Goal: Task Accomplishment & Management: Manage account settings

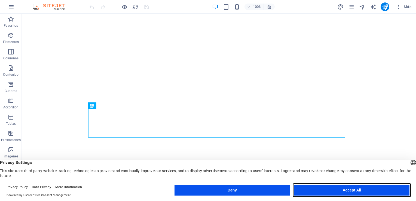
click at [362, 189] on button "Accept All" at bounding box center [352, 190] width 115 height 11
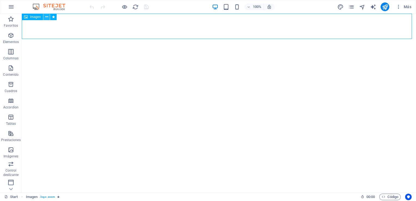
click at [47, 16] on icon at bounding box center [46, 17] width 3 height 6
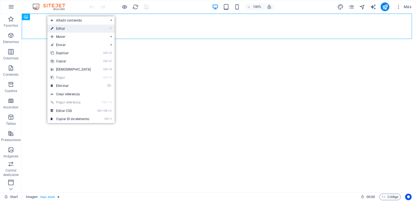
click at [61, 28] on link "⏎ Editar" at bounding box center [70, 29] width 47 height 8
select select "px"
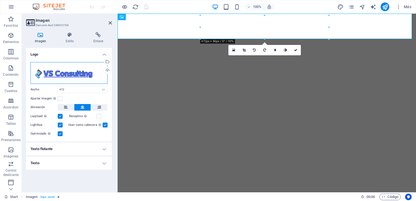
click at [66, 69] on div "Arrastra archivos aquí, haz clic para escoger archivos o selecciona archivos de…" at bounding box center [69, 73] width 77 height 22
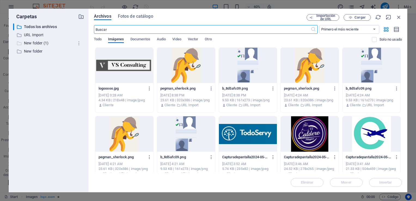
click at [32, 43] on p "New folder (1)" at bounding box center [49, 43] width 50 height 6
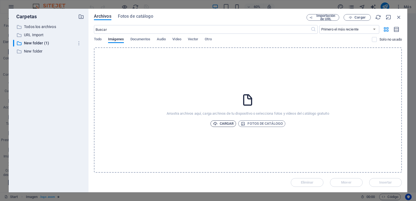
click at [221, 123] on span "Cargar" at bounding box center [223, 123] width 21 height 7
click at [222, 124] on span "Cargar" at bounding box center [223, 123] width 21 height 7
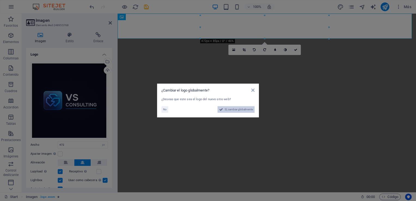
click at [232, 111] on span "Sí, cambiar globalmente" at bounding box center [239, 109] width 28 height 7
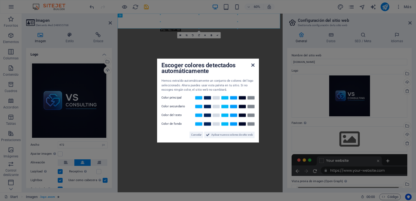
click at [254, 66] on icon at bounding box center [253, 65] width 3 height 4
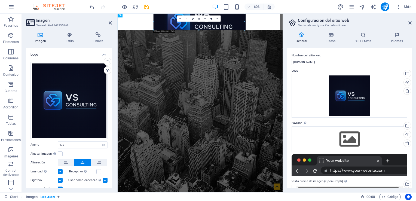
drag, startPoint x: 237, startPoint y: 22, endPoint x: 259, endPoint y: 31, distance: 23.9
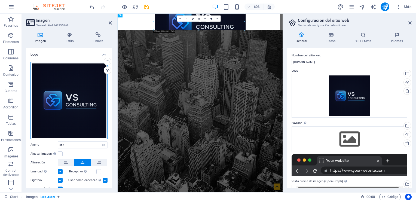
click at [60, 97] on div "Arrastra archivos aquí, haz clic para escoger archivos o selecciona archivos de…" at bounding box center [69, 100] width 77 height 77
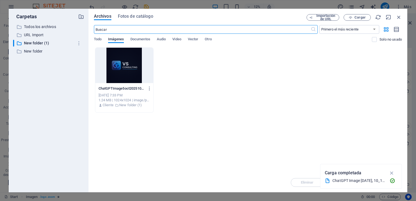
click at [305, 180] on div "Eliminar Mover Insertar" at bounding box center [248, 180] width 308 height 14
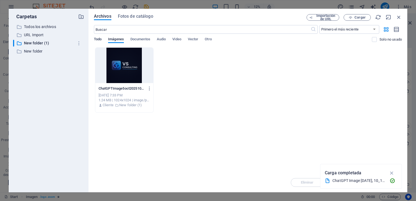
click at [96, 39] on span "Todo" at bounding box center [98, 40] width 8 height 8
click at [118, 38] on span "Imágenes" at bounding box center [116, 40] width 16 height 8
click at [355, 19] on span "Cargar" at bounding box center [360, 17] width 11 height 3
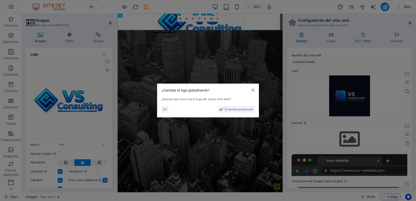
click at [392, 175] on aside "¿Cambiar el logo globalmente? ¿Deseas que este sea el logo del nuevo sitio web?…" at bounding box center [208, 100] width 416 height 201
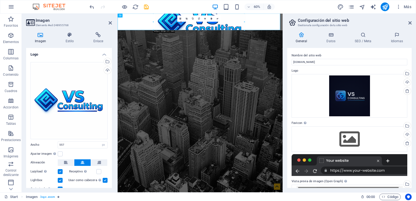
click at [200, 22] on div "16:10 16:9 4:3 1:1 1:2 0" at bounding box center [199, 19] width 44 height 6
click at [263, 34] on figure at bounding box center [255, 28] width 275 height 28
click at [64, 97] on div "Arrastra archivos aquí, haz clic para escoger archivos o selecciona archivos de…" at bounding box center [69, 100] width 77 height 77
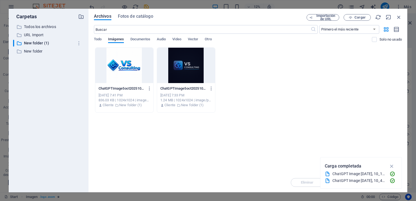
click at [116, 66] on div at bounding box center [124, 65] width 58 height 35
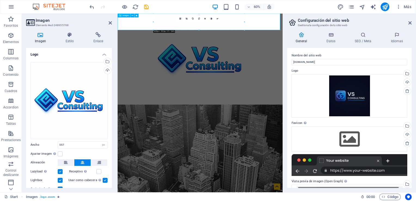
click at [321, 29] on figure at bounding box center [255, 90] width 275 height 152
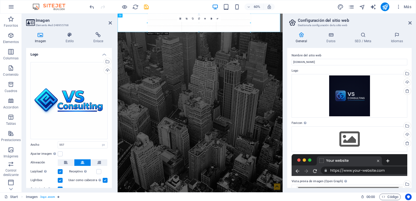
drag, startPoint x: 245, startPoint y: 22, endPoint x: 248, endPoint y: 17, distance: 6.5
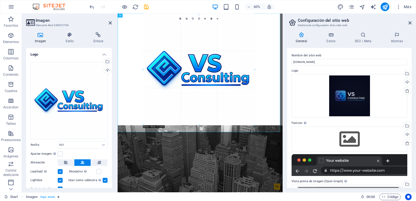
drag, startPoint x: 251, startPoint y: 23, endPoint x: 263, endPoint y: 35, distance: 17.5
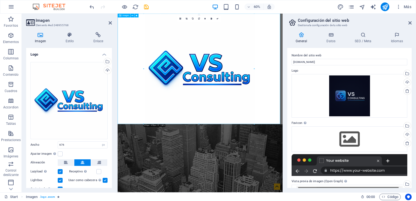
drag, startPoint x: 294, startPoint y: 137, endPoint x: 237, endPoint y: 149, distance: 57.6
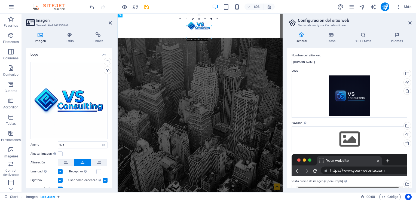
drag, startPoint x: 102, startPoint y: 183, endPoint x: 196, endPoint y: -20, distance: 223.5
click at [244, 32] on figure at bounding box center [255, 34] width 275 height 41
drag, startPoint x: 329, startPoint y: 40, endPoint x: 313, endPoint y: 33, distance: 17.6
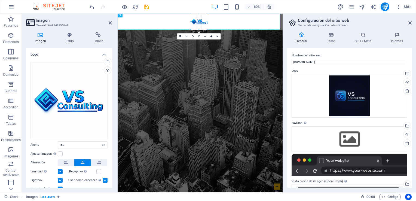
drag, startPoint x: 157, startPoint y: 20, endPoint x: 134, endPoint y: 50, distance: 38.7
click at [198, 30] on div at bounding box center [199, 29] width 16 height 1
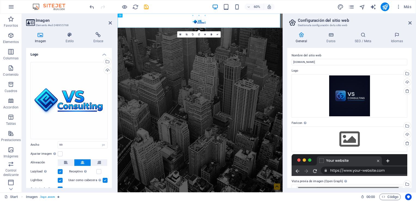
drag, startPoint x: 198, startPoint y: 30, endPoint x: 200, endPoint y: 24, distance: 6.1
type input "74"
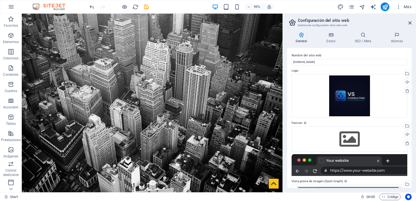
drag, startPoint x: 295, startPoint y: 26, endPoint x: 301, endPoint y: 25, distance: 5.8
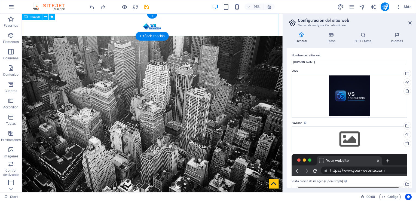
click at [155, 27] on figure at bounding box center [159, 26] width 275 height 24
click at [46, 18] on icon at bounding box center [45, 16] width 3 height 5
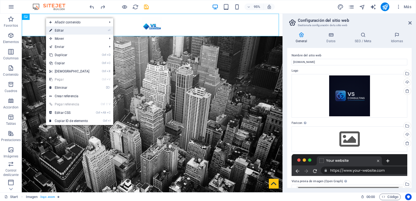
click at [71, 29] on link "⏎ Editar" at bounding box center [69, 30] width 47 height 8
select select "px"
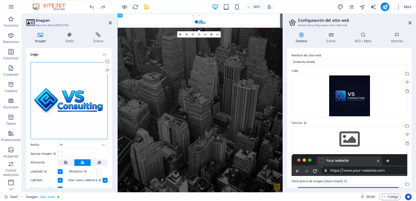
click at [62, 109] on div "Arrastra archivos aquí, haz clic para escoger archivos o selecciona archivos de…" at bounding box center [69, 100] width 77 height 77
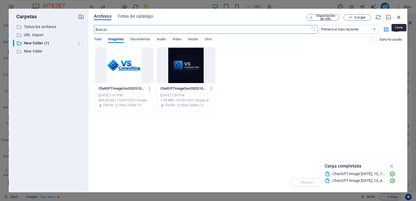
click at [400, 15] on icon "button" at bounding box center [399, 17] width 6 height 6
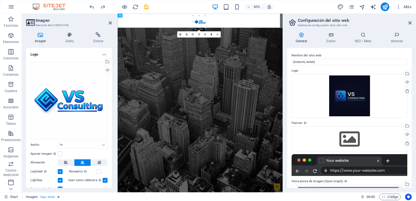
drag, startPoint x: 110, startPoint y: 103, endPoint x: 112, endPoint y: 134, distance: 30.6
click at [112, 134] on div "Logo Arrastra archivos aquí, haz clic para escoger archivos o selecciona archiv…" at bounding box center [69, 118] width 86 height 140
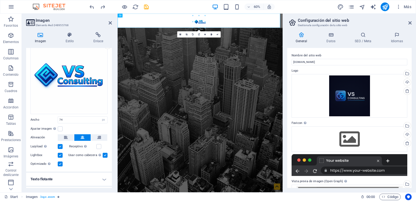
scroll to position [35, 0]
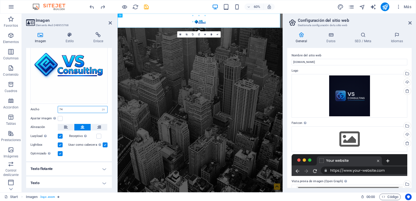
click at [92, 107] on input "74" at bounding box center [82, 109] width 49 height 7
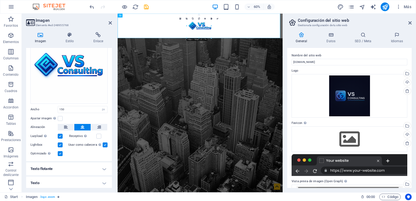
click at [84, 118] on div "Ajustar imagen Ajustar imagen automáticamente a un ancho y alto fijo" at bounding box center [69, 118] width 77 height 7
click at [83, 107] on input "150" at bounding box center [82, 109] width 49 height 7
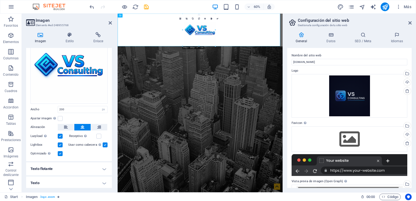
click at [80, 116] on div "Ajustar imagen Ajustar imagen automáticamente a un ancho y alto fijo" at bounding box center [69, 118] width 77 height 7
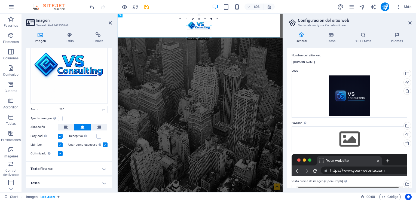
drag, startPoint x: 211, startPoint y: 46, endPoint x: 214, endPoint y: 31, distance: 15.4
drag, startPoint x: 329, startPoint y: 39, endPoint x: 307, endPoint y: 32, distance: 23.4
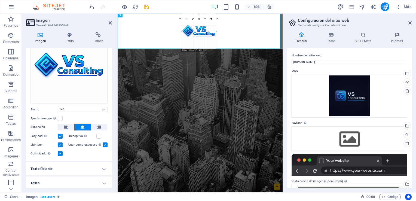
drag, startPoint x: 211, startPoint y: 26, endPoint x: 231, endPoint y: 25, distance: 19.1
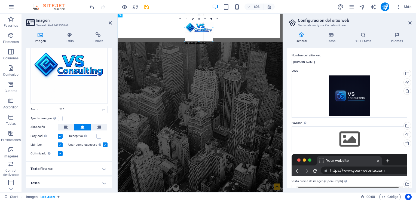
drag, startPoint x: 199, startPoint y: 49, endPoint x: 205, endPoint y: 37, distance: 13.4
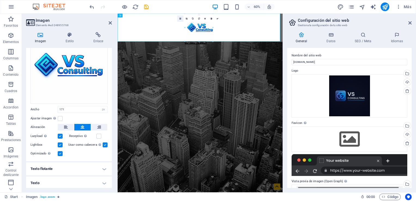
click at [181, 19] on icon at bounding box center [181, 18] width 2 height 2
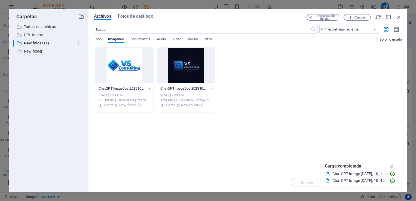
click at [137, 63] on div at bounding box center [124, 65] width 58 height 35
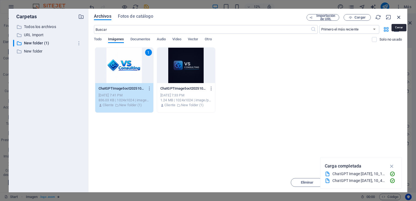
click at [400, 16] on icon "button" at bounding box center [399, 17] width 6 height 6
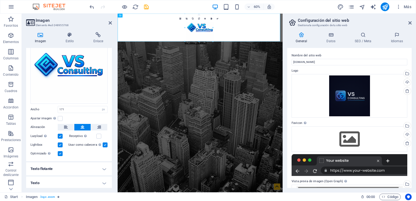
click at [36, 41] on h4 "Imagen" at bounding box center [41, 37] width 31 height 11
click at [66, 40] on h4 "Estilo" at bounding box center [71, 37] width 28 height 11
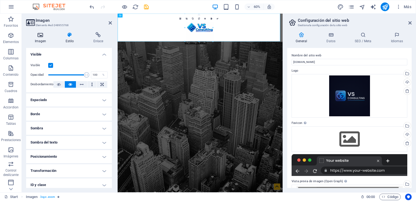
click at [40, 38] on h4 "Imagen" at bounding box center [41, 37] width 31 height 11
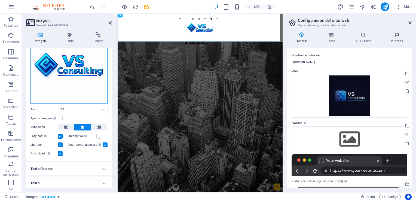
click at [70, 74] on div "Arrastra archivos aquí, haz clic para escoger archivos o selecciona archivos de…" at bounding box center [69, 65] width 77 height 77
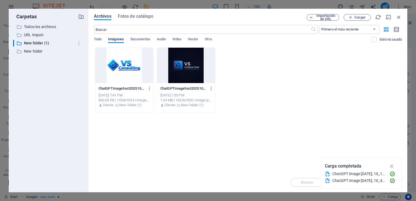
click at [183, 70] on div at bounding box center [186, 65] width 58 height 35
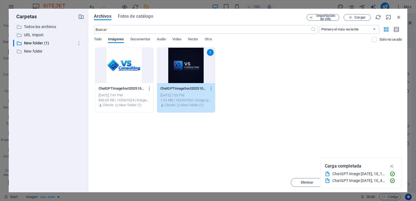
click at [183, 70] on div "1" at bounding box center [186, 65] width 58 height 35
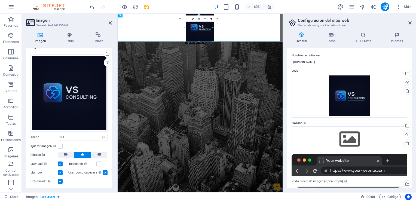
scroll to position [9, 0]
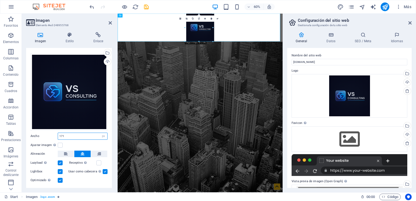
click at [78, 136] on input "171" at bounding box center [82, 136] width 49 height 7
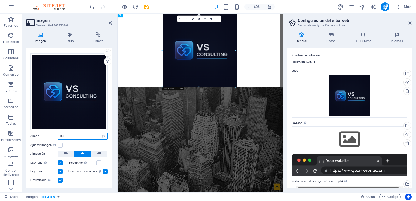
click at [72, 138] on input "450" at bounding box center [82, 136] width 49 height 7
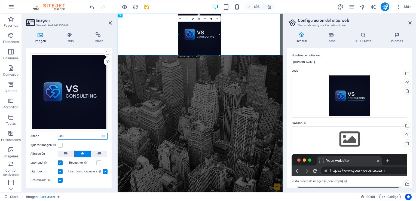
drag, startPoint x: 235, startPoint y: 50, endPoint x: 182, endPoint y: 67, distance: 56.3
type input "255"
